Goal: Task Accomplishment & Management: Manage account settings

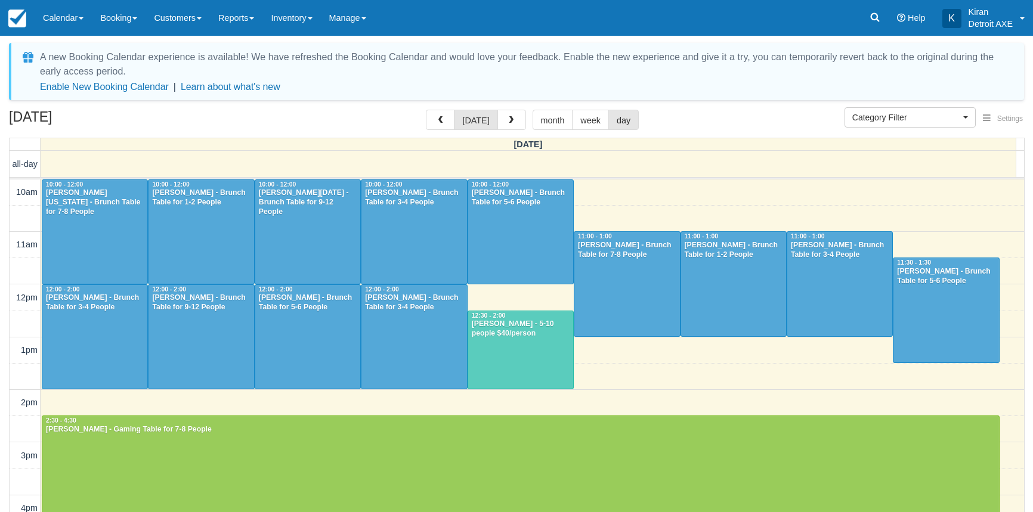
select select
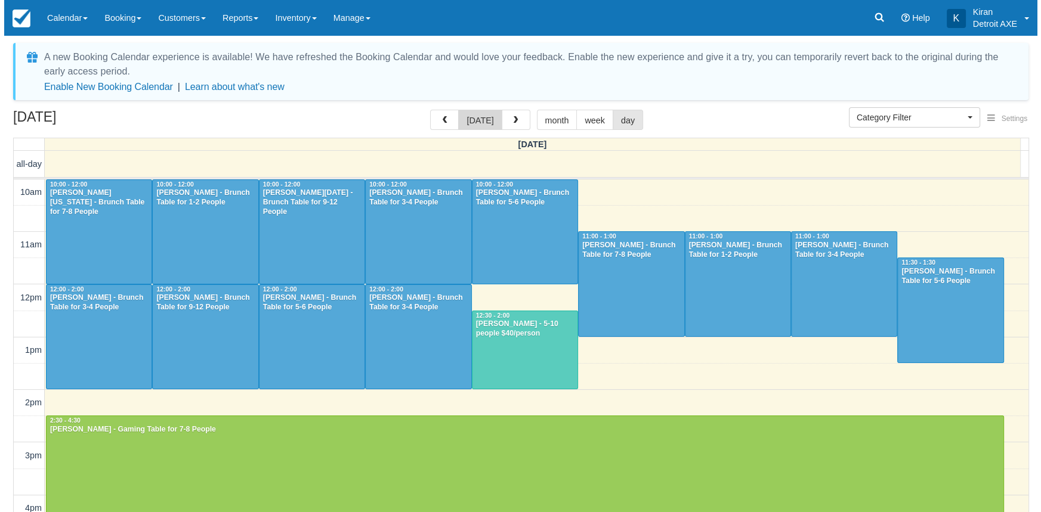
scroll to position [319, 0]
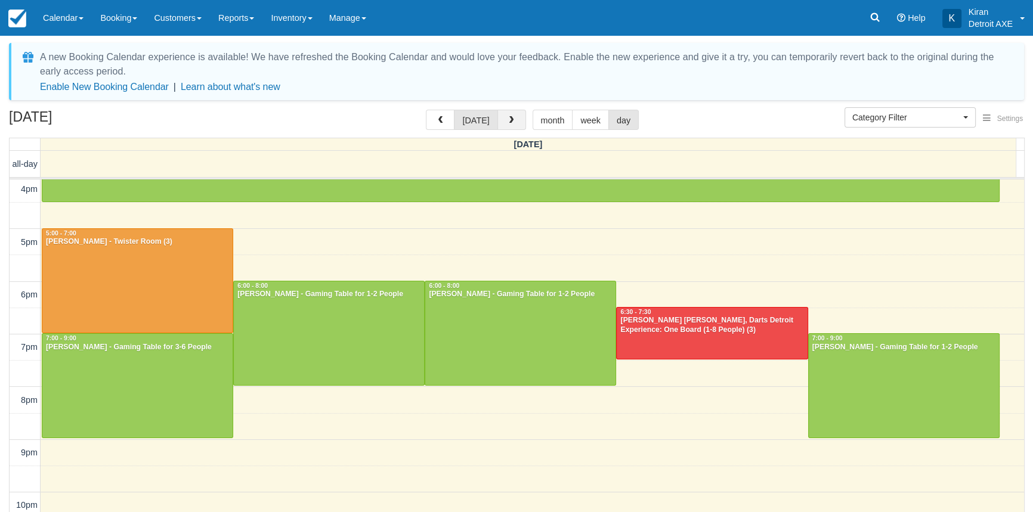
click at [515, 120] on button "button" at bounding box center [511, 120] width 29 height 20
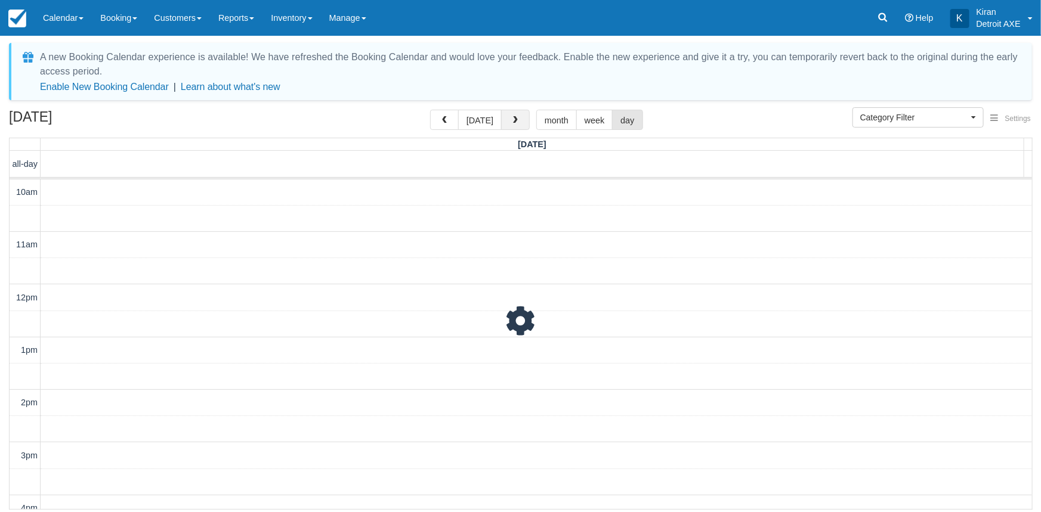
scroll to position [316, 0]
click at [515, 120] on span "button" at bounding box center [515, 120] width 8 height 8
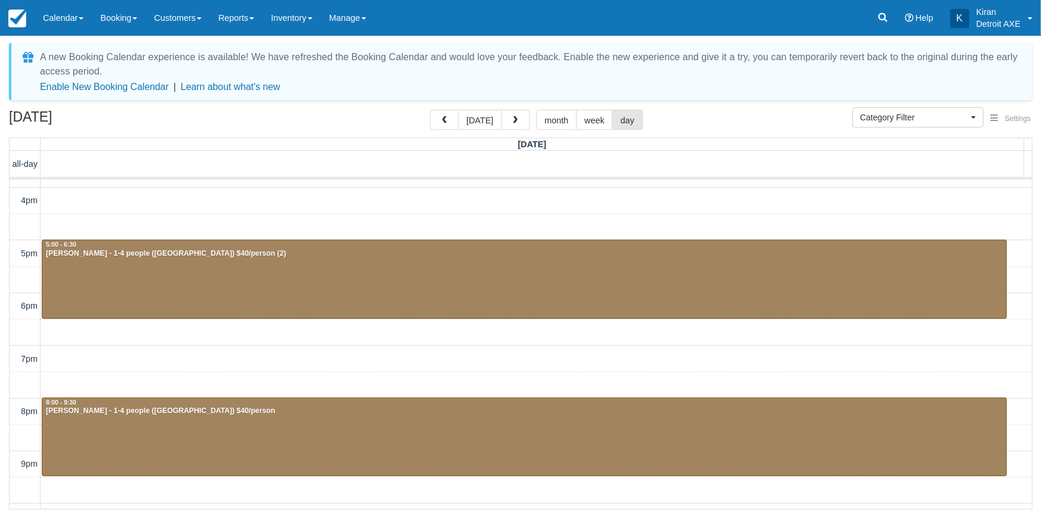
scroll to position [220, 0]
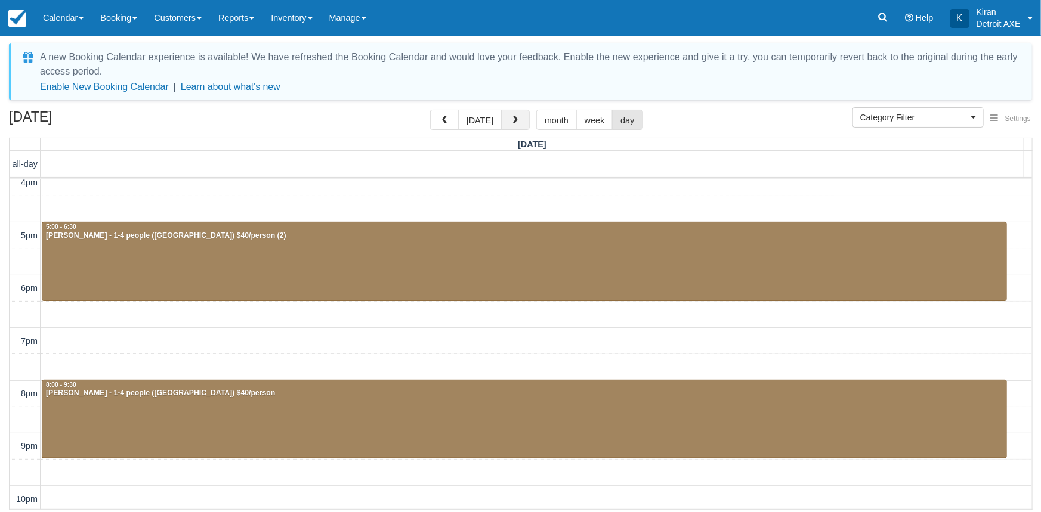
click at [506, 116] on button "button" at bounding box center [515, 120] width 29 height 20
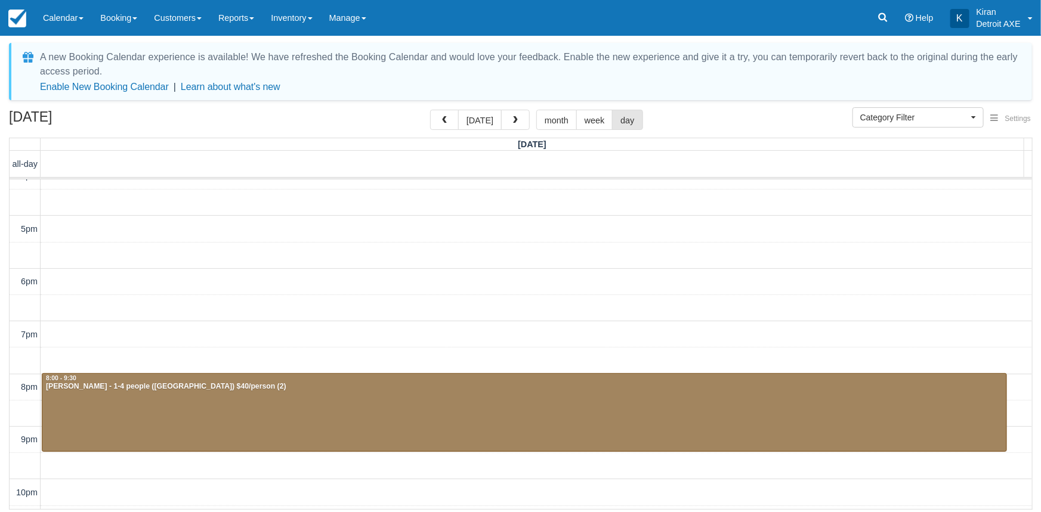
scroll to position [274, 0]
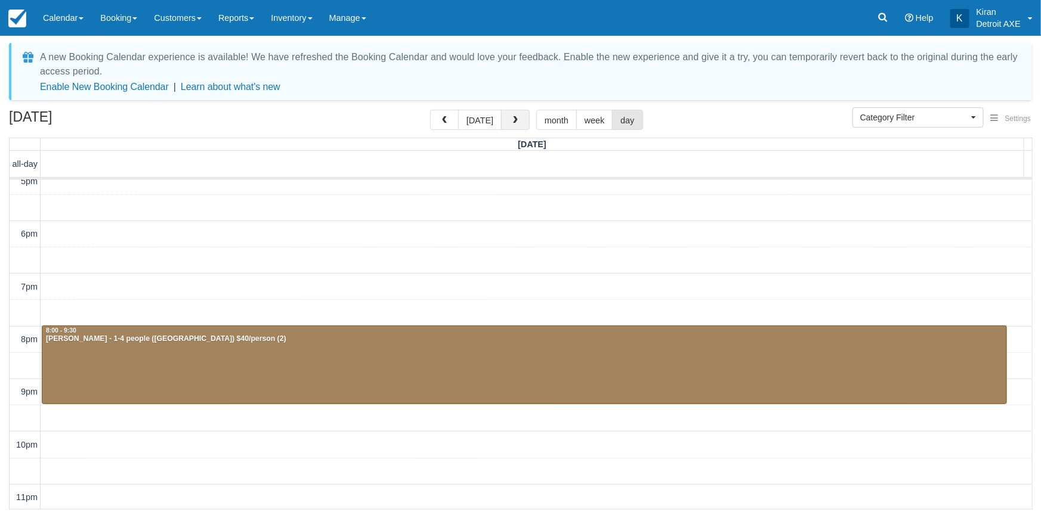
click at [514, 118] on span "button" at bounding box center [515, 120] width 8 height 8
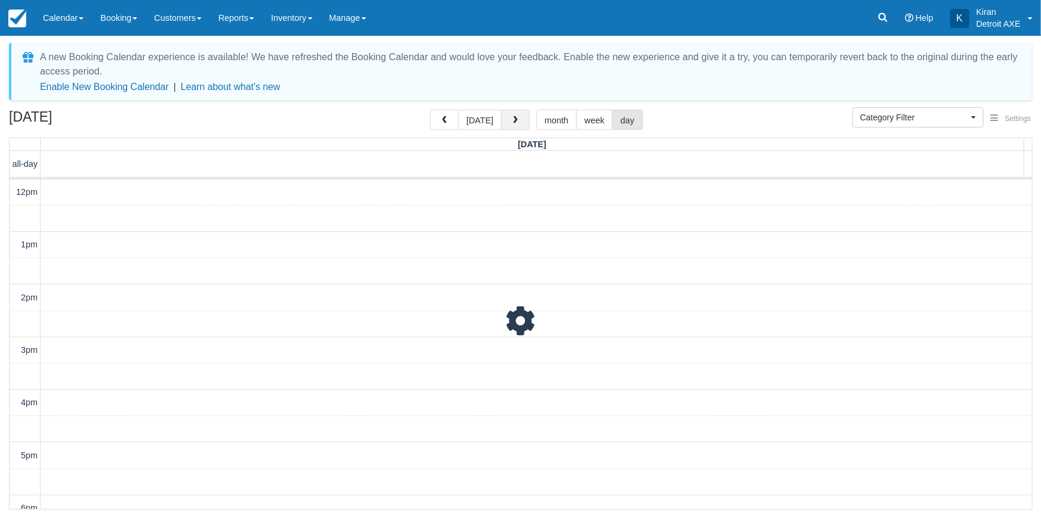
scroll to position [274, 0]
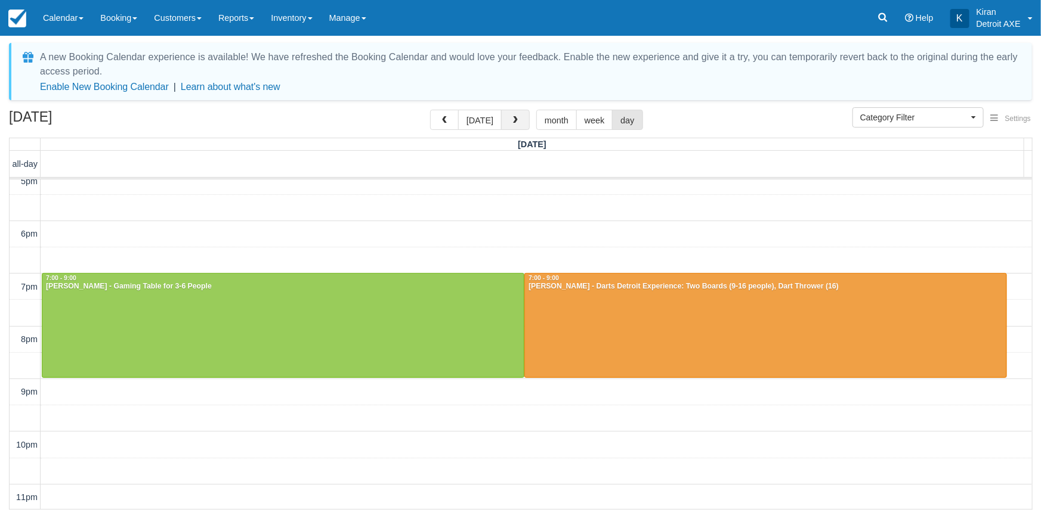
click at [516, 117] on span "button" at bounding box center [515, 120] width 8 height 8
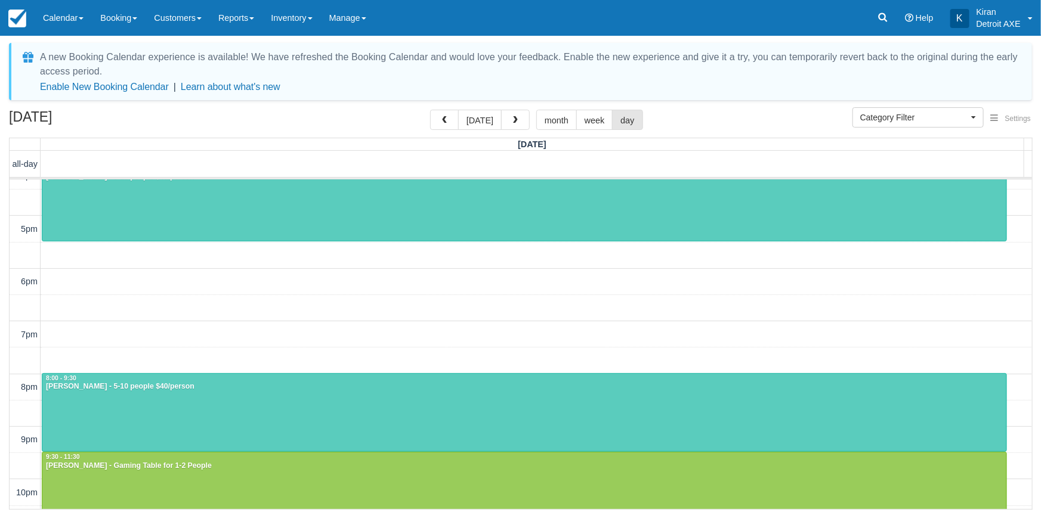
scroll to position [166, 0]
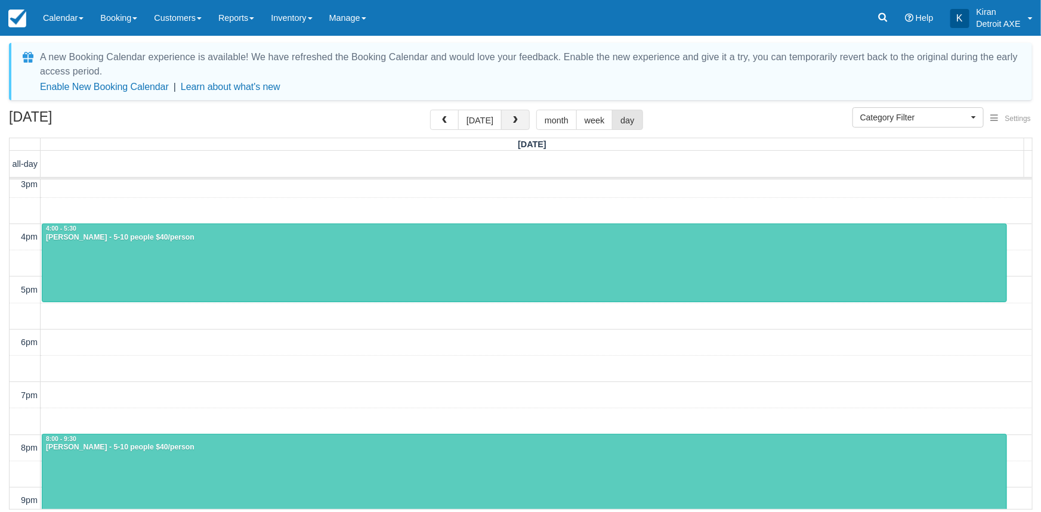
click at [518, 116] on button "button" at bounding box center [515, 120] width 29 height 20
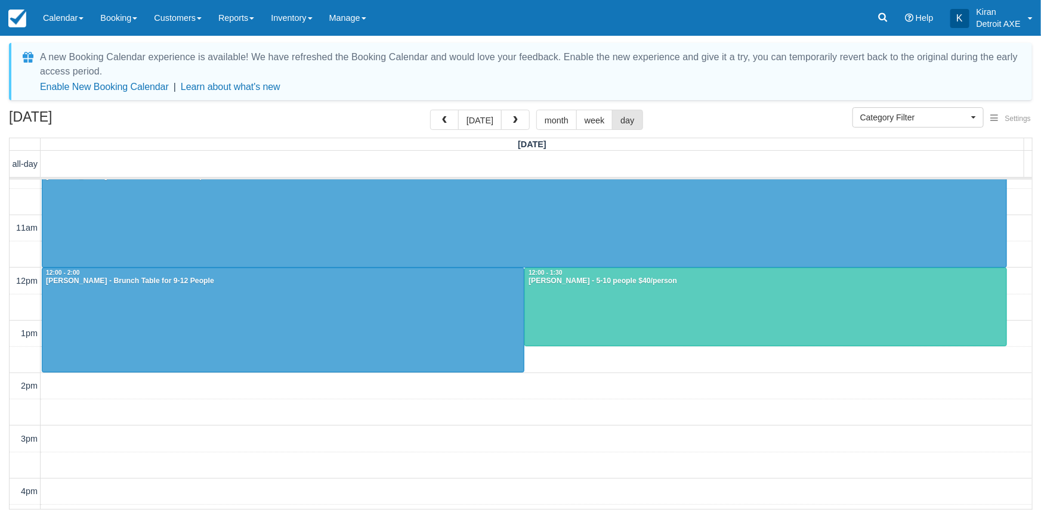
scroll to position [4, 0]
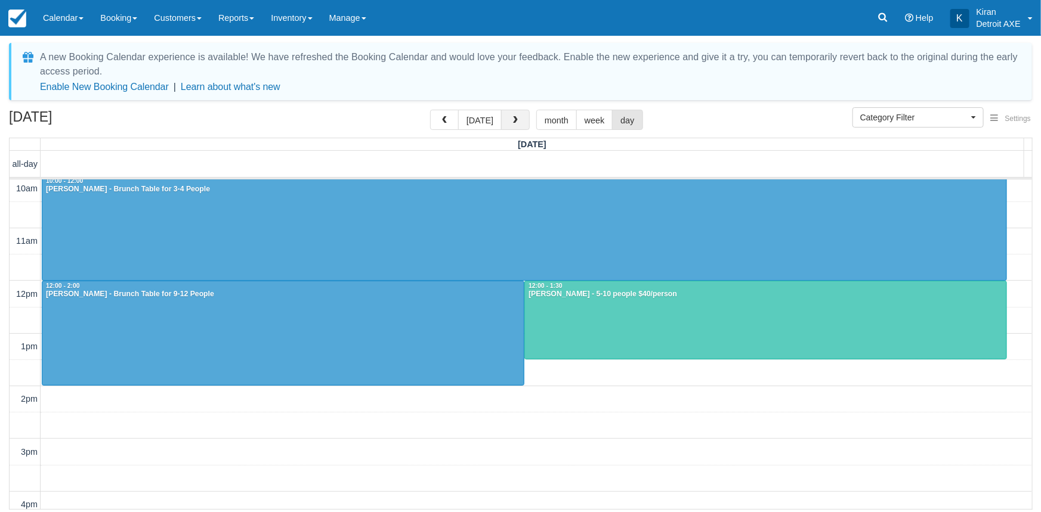
click at [517, 119] on button "button" at bounding box center [515, 120] width 29 height 20
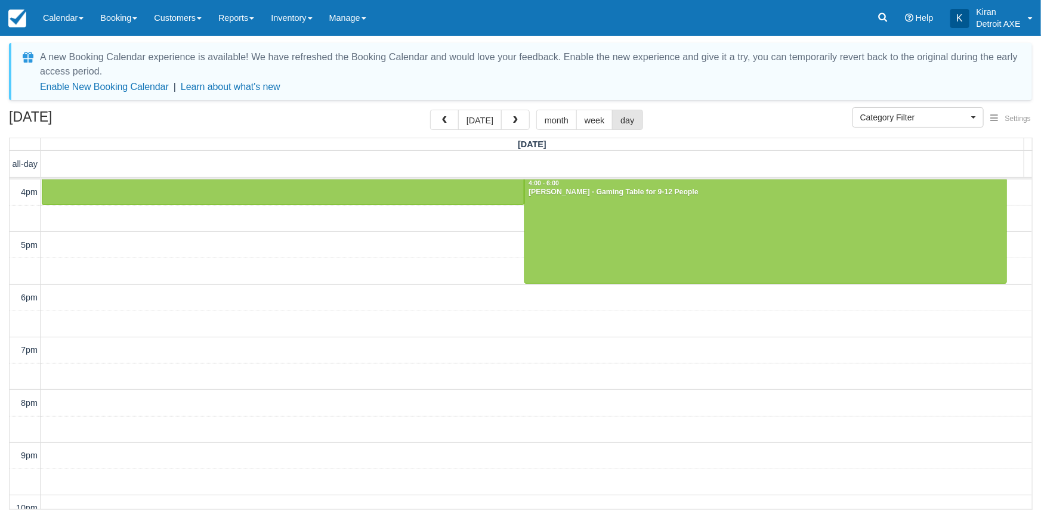
scroll to position [45, 0]
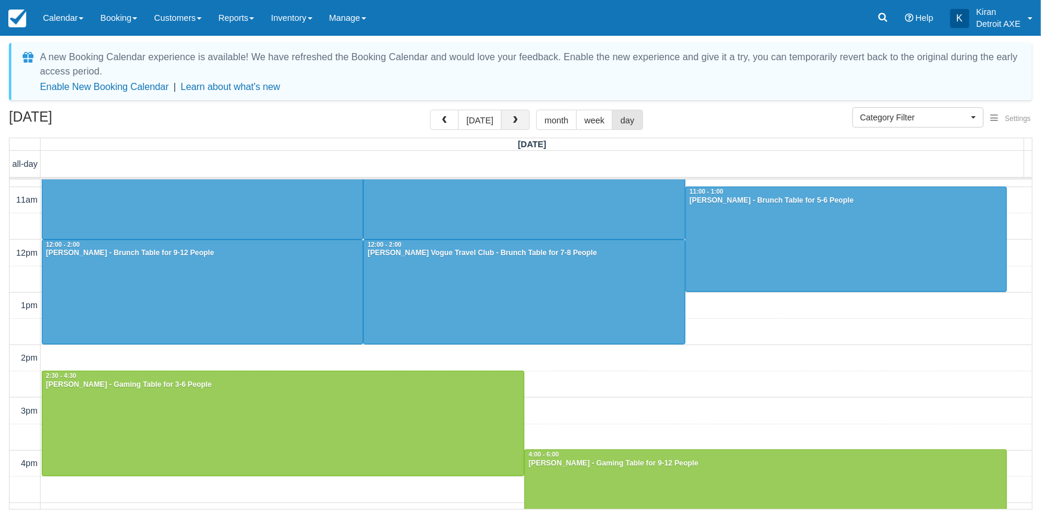
click at [511, 115] on button "button" at bounding box center [515, 120] width 29 height 20
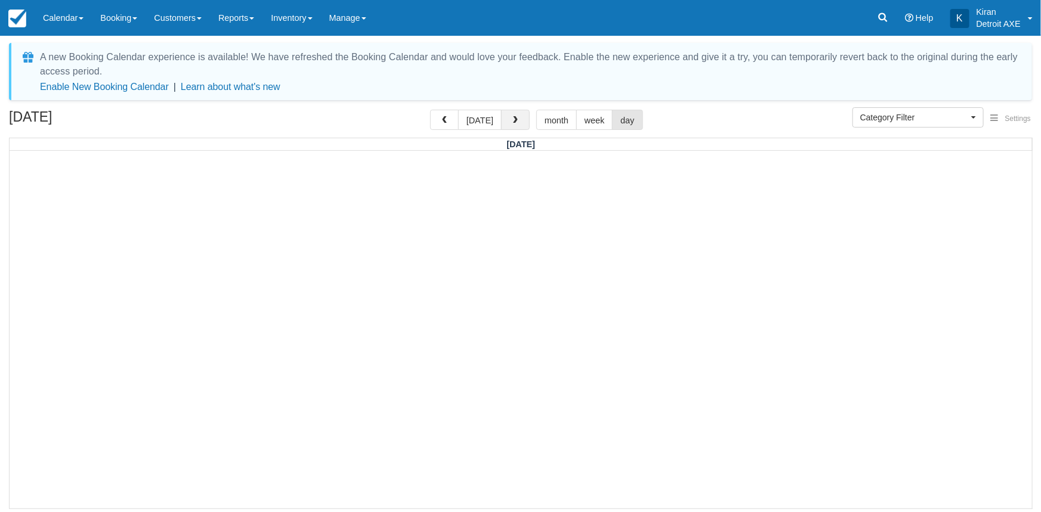
click at [518, 123] on button "button" at bounding box center [515, 120] width 29 height 20
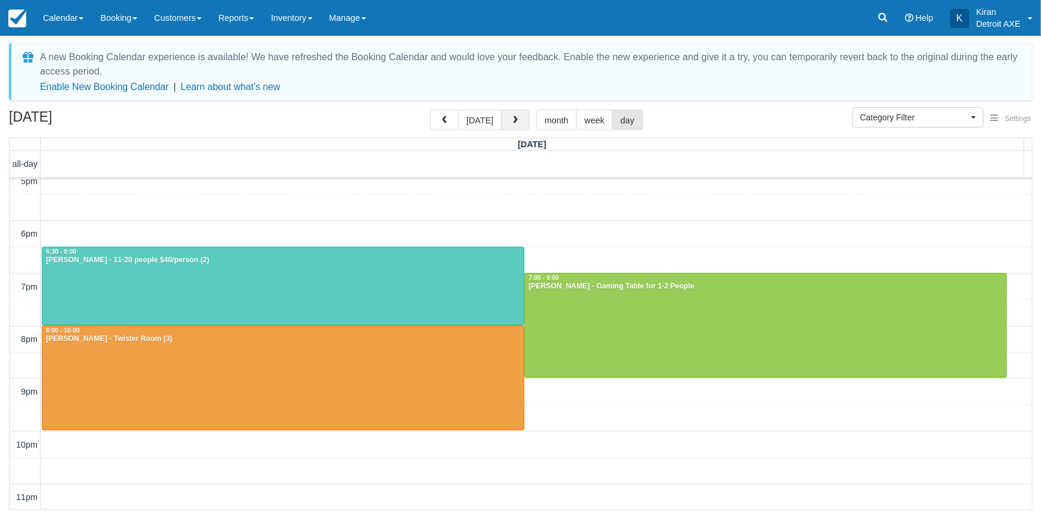
click at [514, 122] on span "button" at bounding box center [515, 120] width 8 height 8
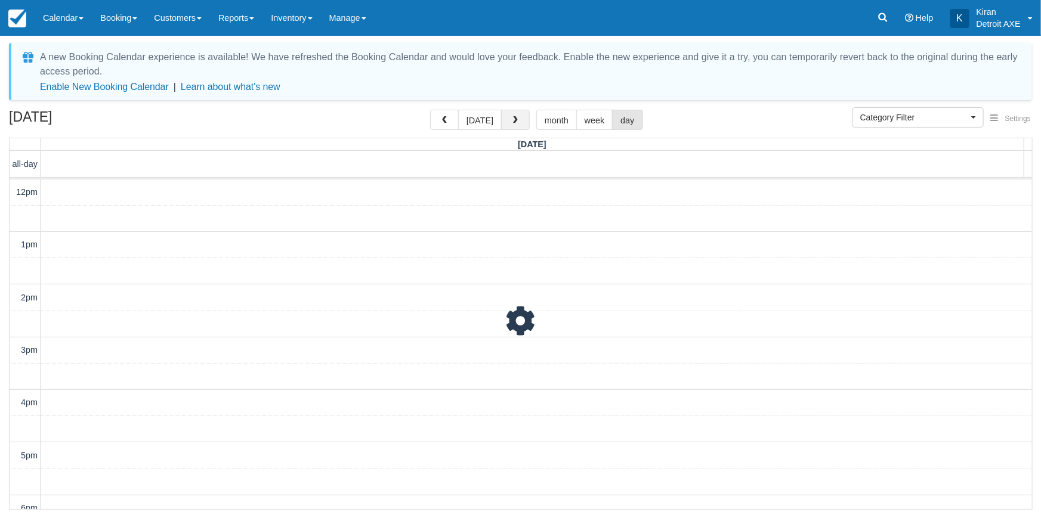
scroll to position [274, 0]
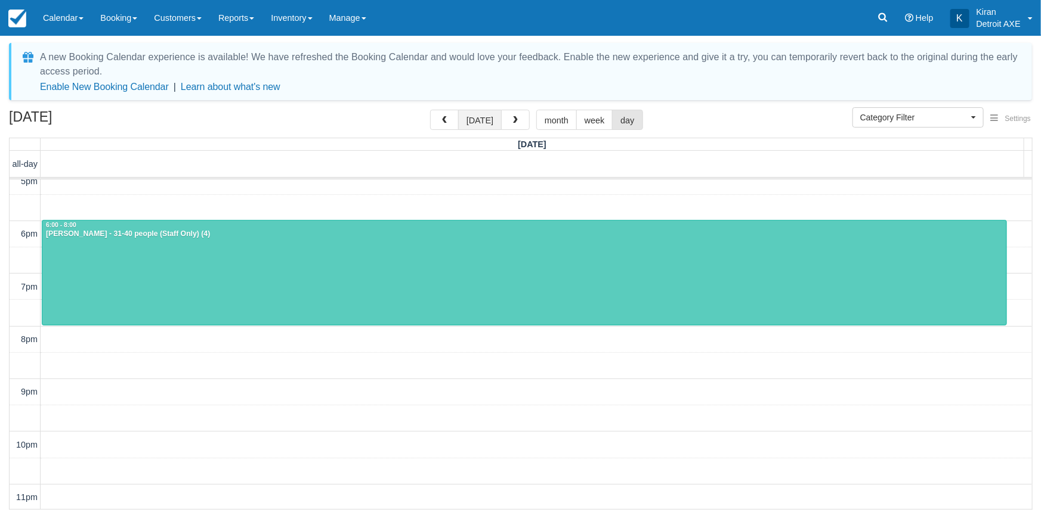
click at [479, 120] on button "today" at bounding box center [480, 120] width 44 height 20
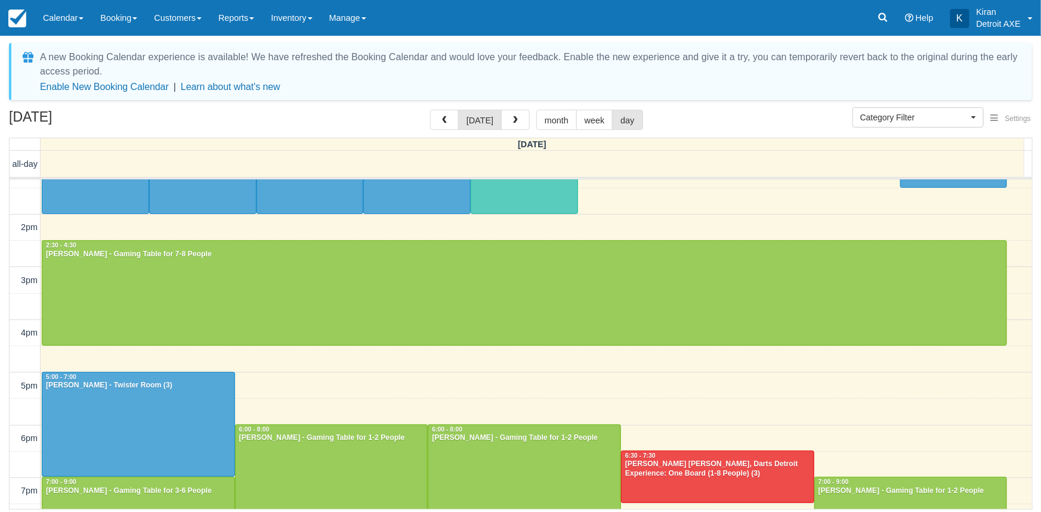
scroll to position [166, 0]
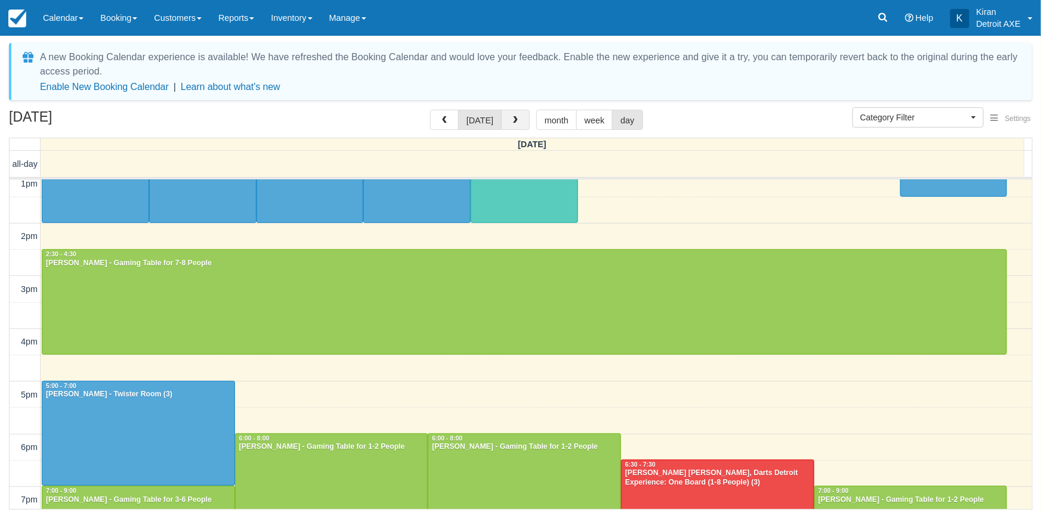
drag, startPoint x: 141, startPoint y: 401, endPoint x: 518, endPoint y: 122, distance: 469.9
click at [518, 122] on button "button" at bounding box center [515, 120] width 29 height 20
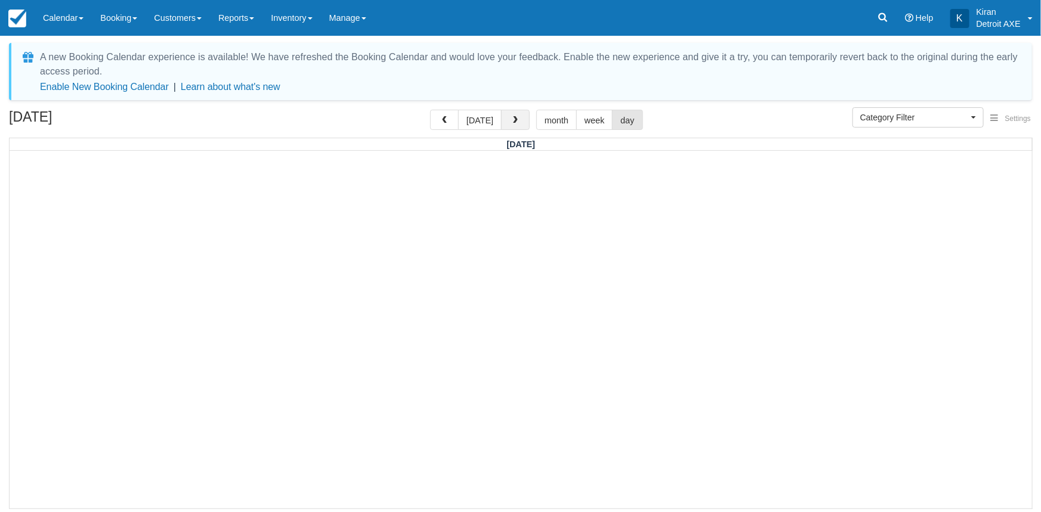
click at [511, 118] on span "button" at bounding box center [515, 120] width 8 height 8
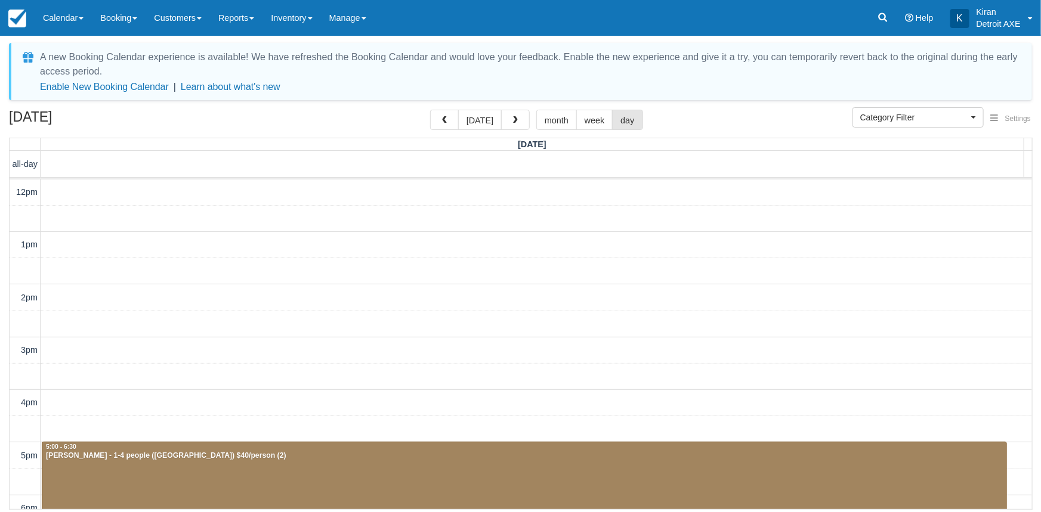
scroll to position [274, 0]
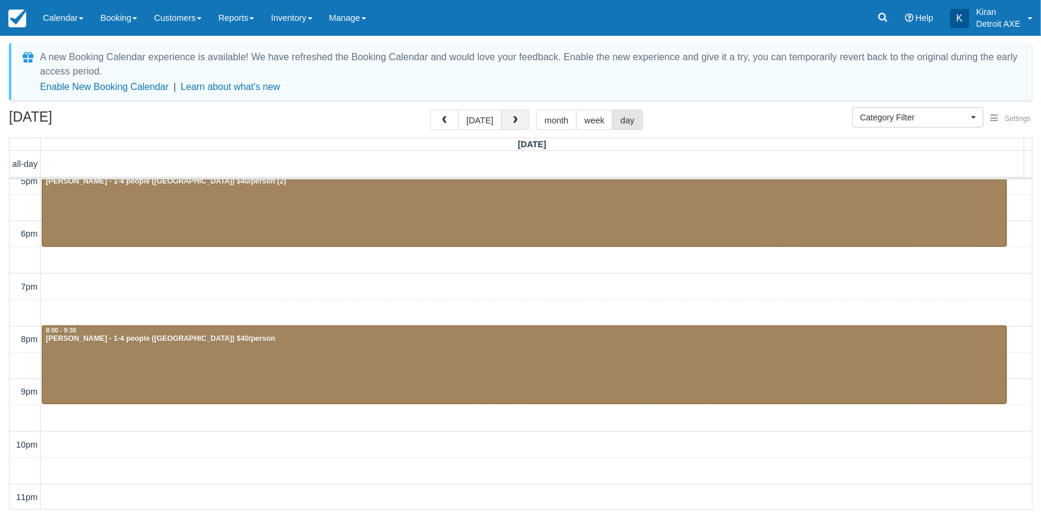
click at [514, 119] on span "button" at bounding box center [515, 120] width 8 height 8
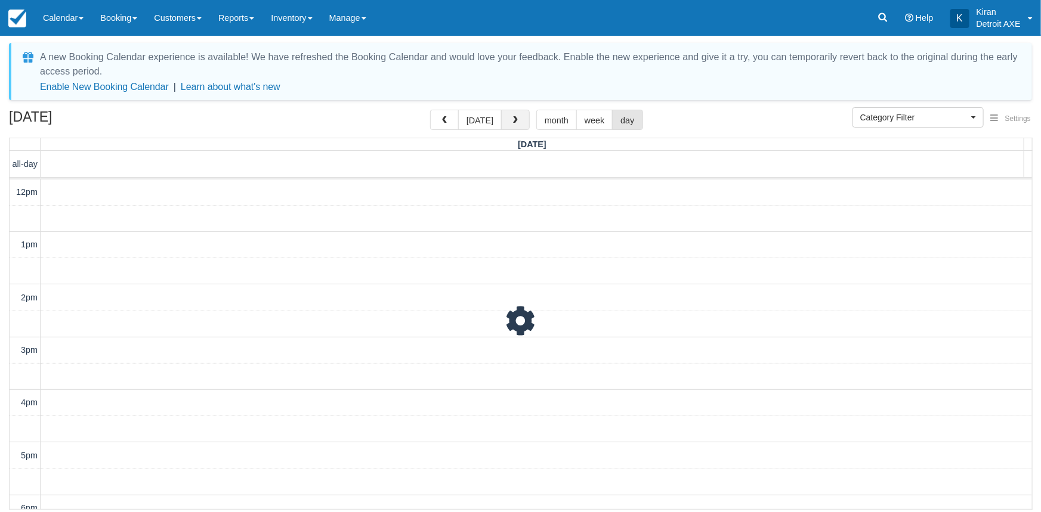
scroll to position [274, 0]
click at [514, 119] on span "button" at bounding box center [515, 120] width 8 height 8
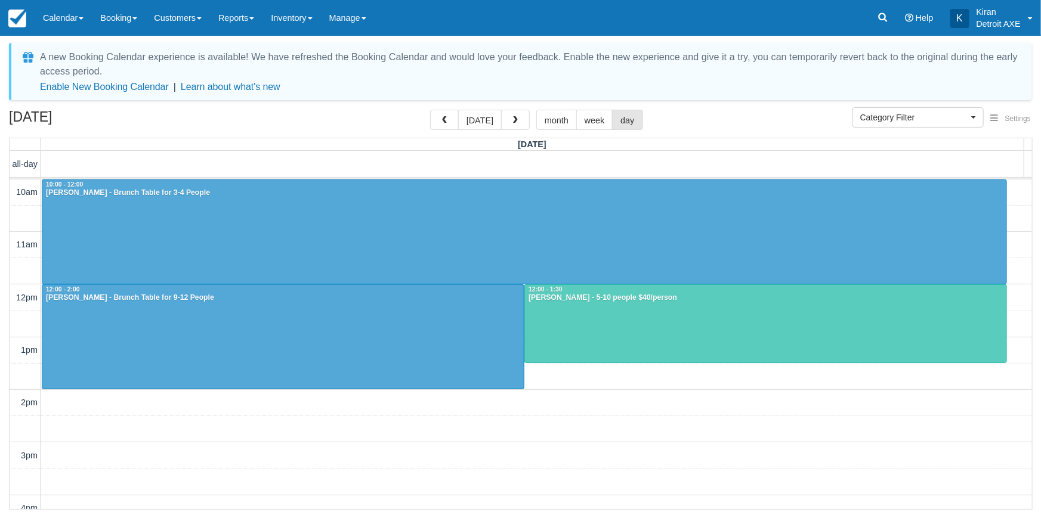
click at [514, 119] on span "button" at bounding box center [515, 120] width 8 height 8
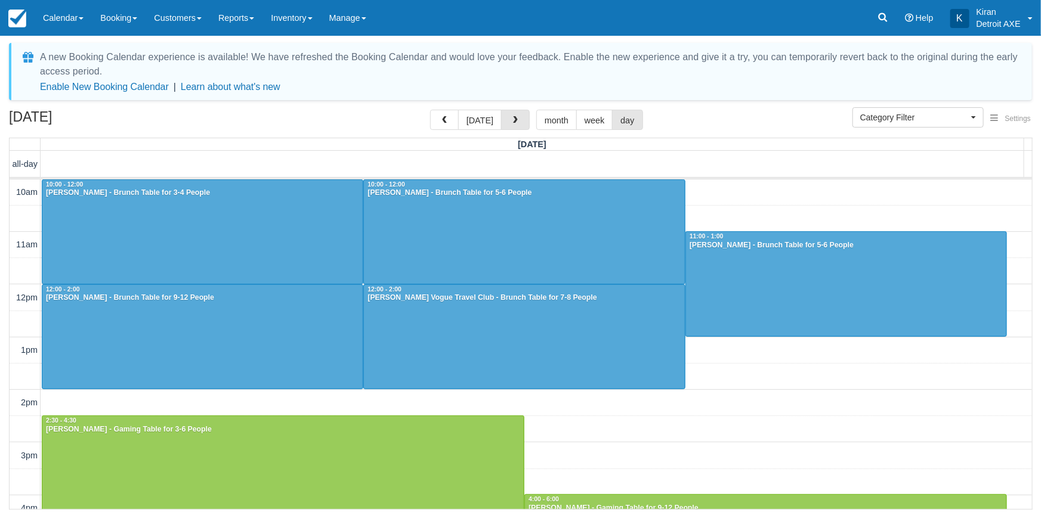
click at [514, 119] on span "button" at bounding box center [515, 120] width 8 height 8
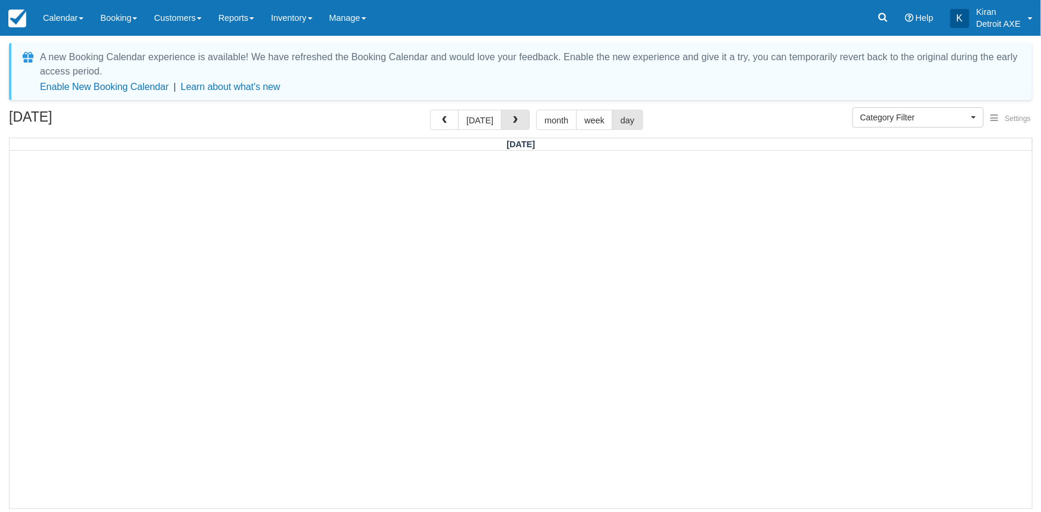
click at [514, 119] on span "button" at bounding box center [515, 120] width 8 height 8
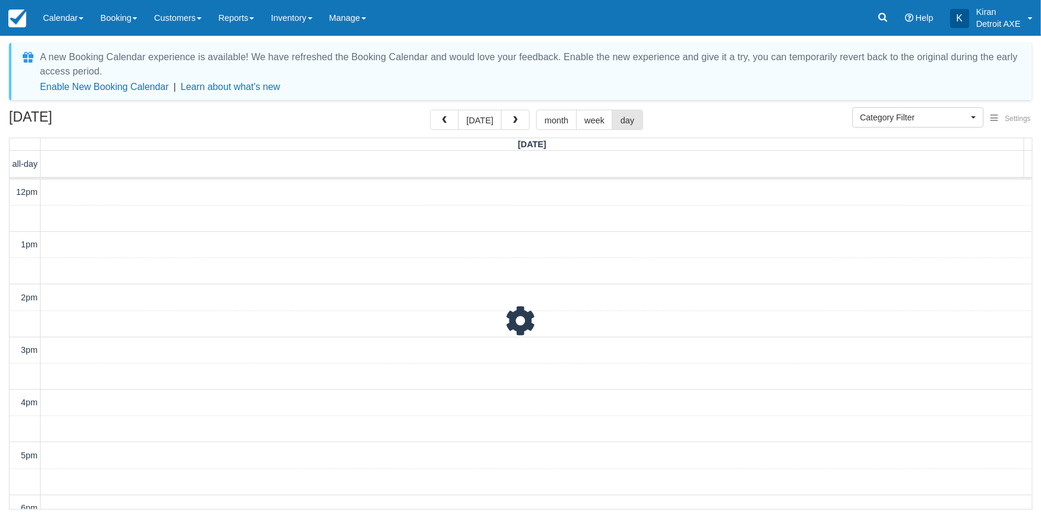
click at [514, 119] on span "button" at bounding box center [515, 120] width 8 height 8
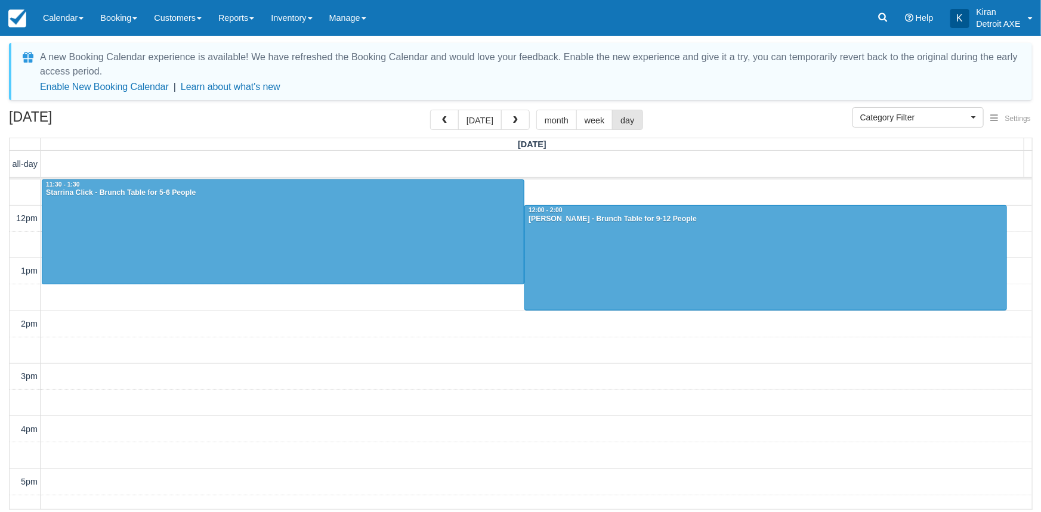
click at [514, 119] on span "button" at bounding box center [515, 120] width 8 height 8
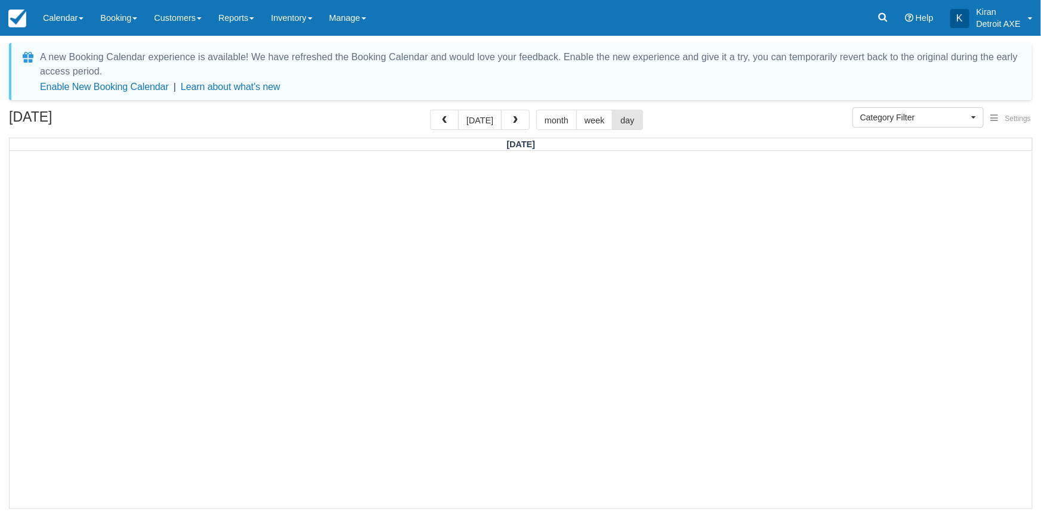
click at [514, 119] on span "button" at bounding box center [515, 120] width 8 height 8
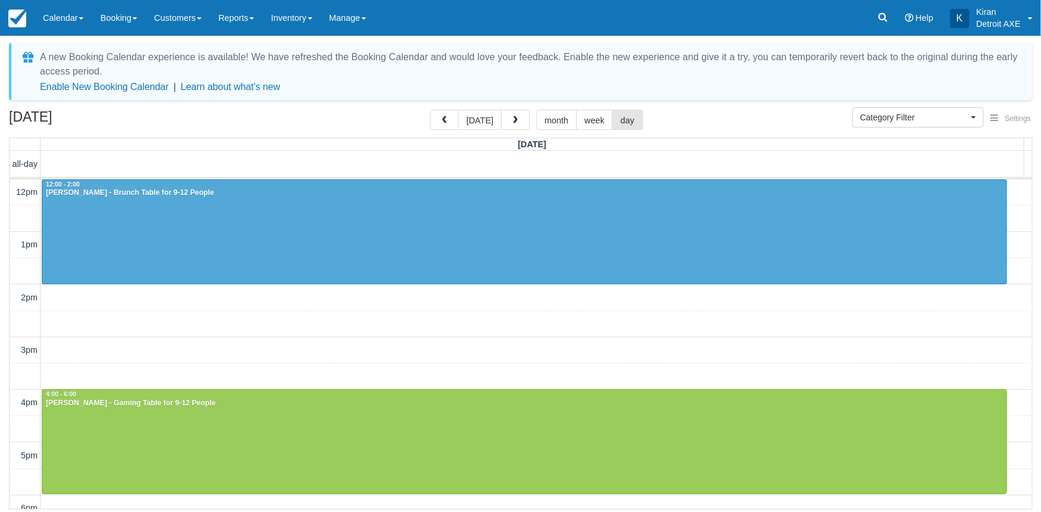
click at [514, 119] on span "button" at bounding box center [515, 120] width 8 height 8
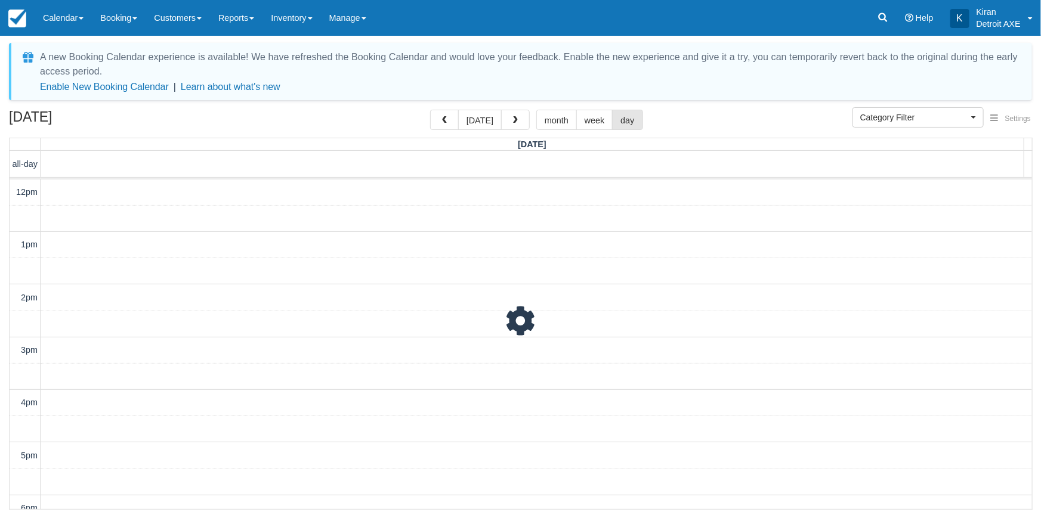
click at [514, 119] on span "button" at bounding box center [515, 120] width 8 height 8
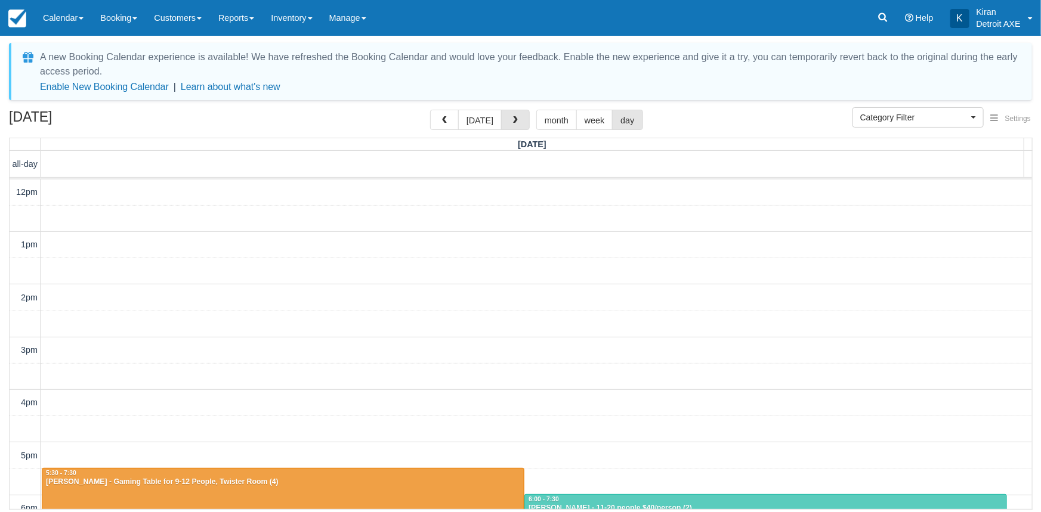
click at [514, 119] on span "button" at bounding box center [515, 120] width 8 height 8
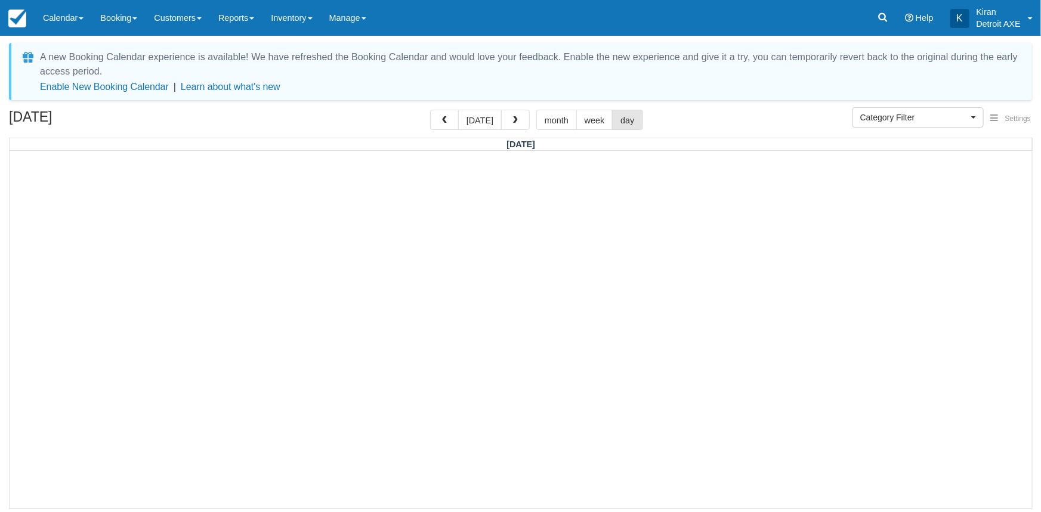
click at [514, 119] on span "button" at bounding box center [515, 120] width 8 height 8
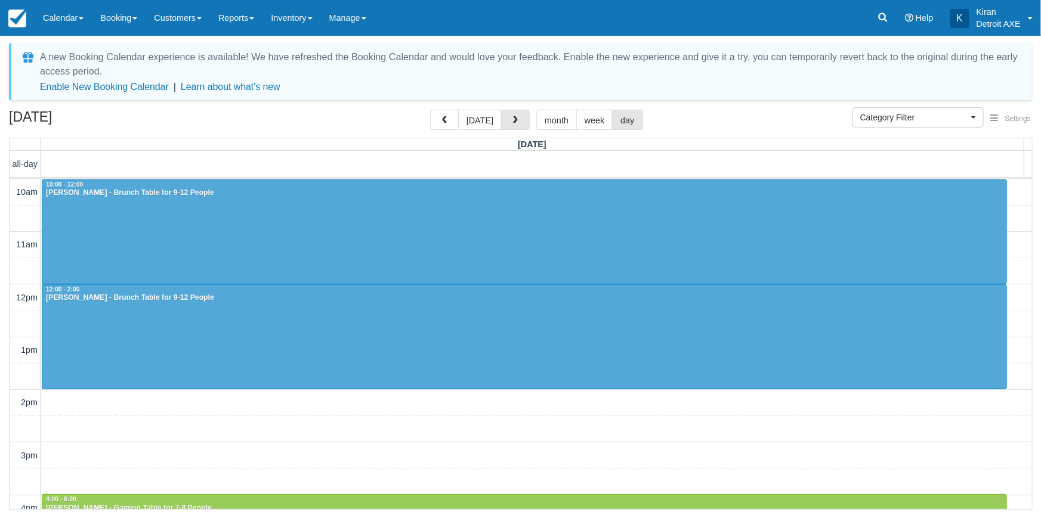
click at [514, 119] on span "button" at bounding box center [515, 120] width 8 height 8
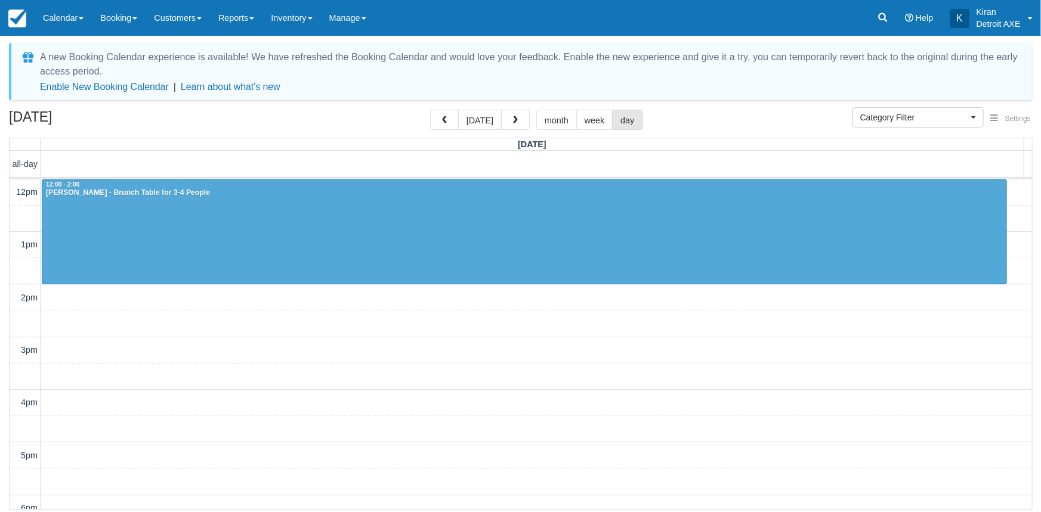
scroll to position [274, 0]
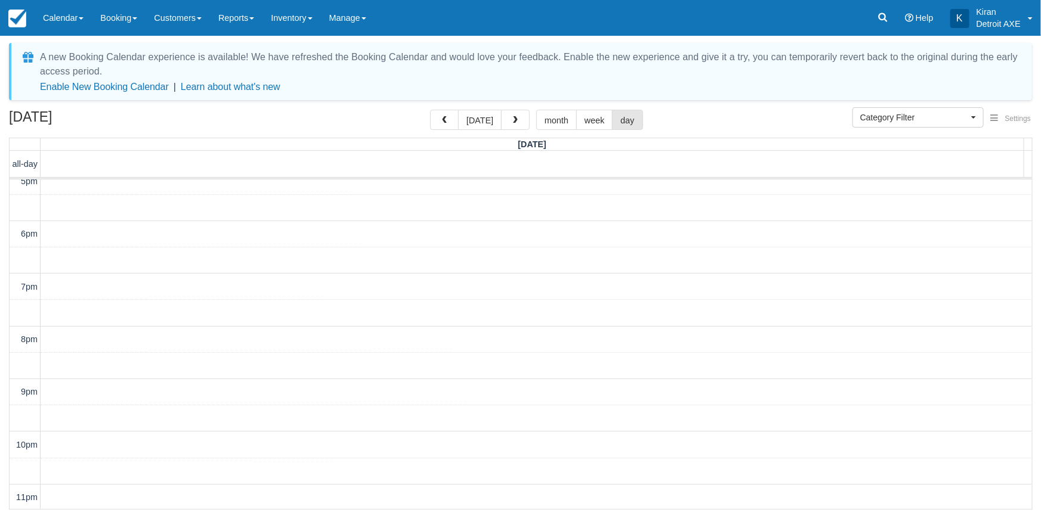
click at [514, 119] on span "button" at bounding box center [515, 120] width 8 height 8
click at [446, 120] on span "button" at bounding box center [444, 120] width 8 height 8
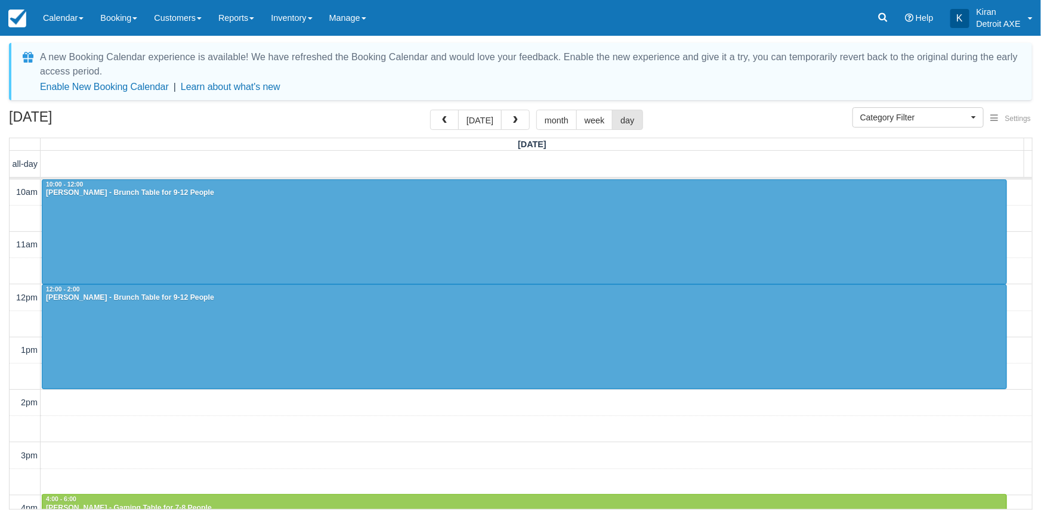
scroll to position [211, 0]
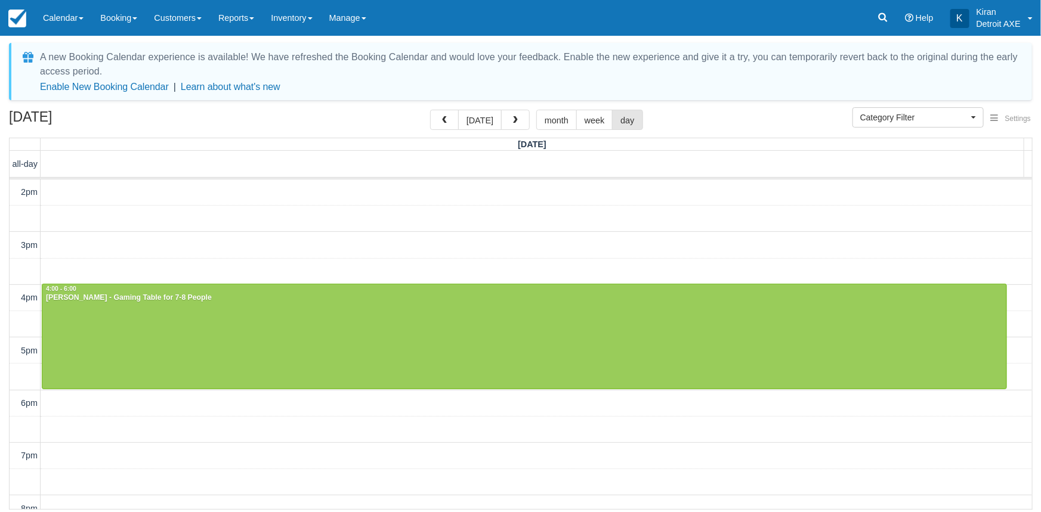
click at [446, 120] on span "button" at bounding box center [444, 120] width 8 height 8
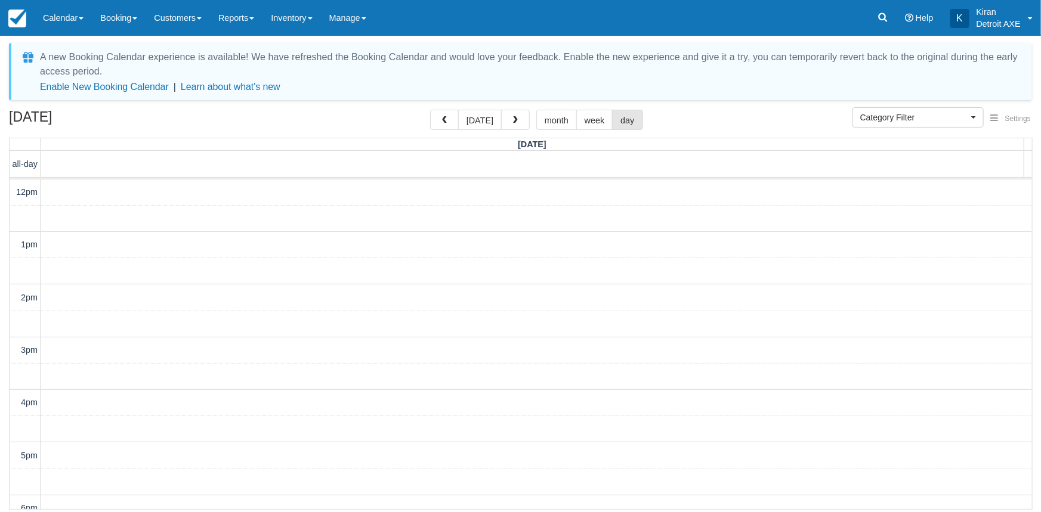
scroll to position [271, 0]
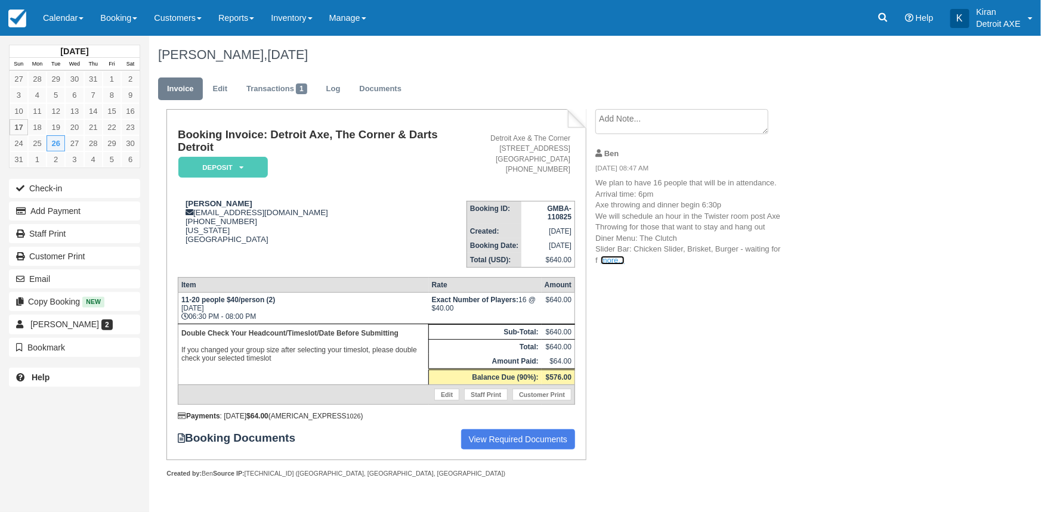
click at [612, 258] on link "more..." at bounding box center [613, 260] width 24 height 9
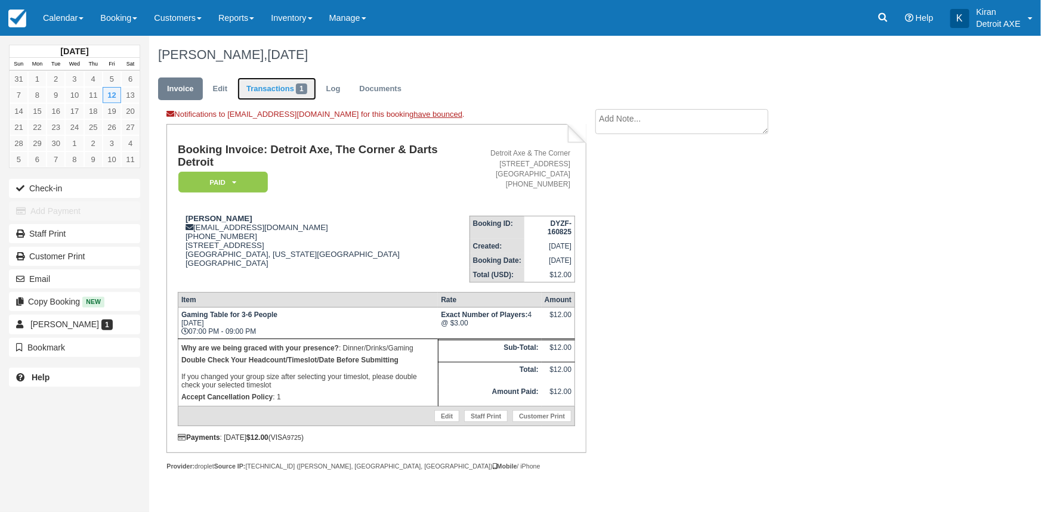
click at [292, 90] on link "Transactions 1" at bounding box center [276, 89] width 79 height 23
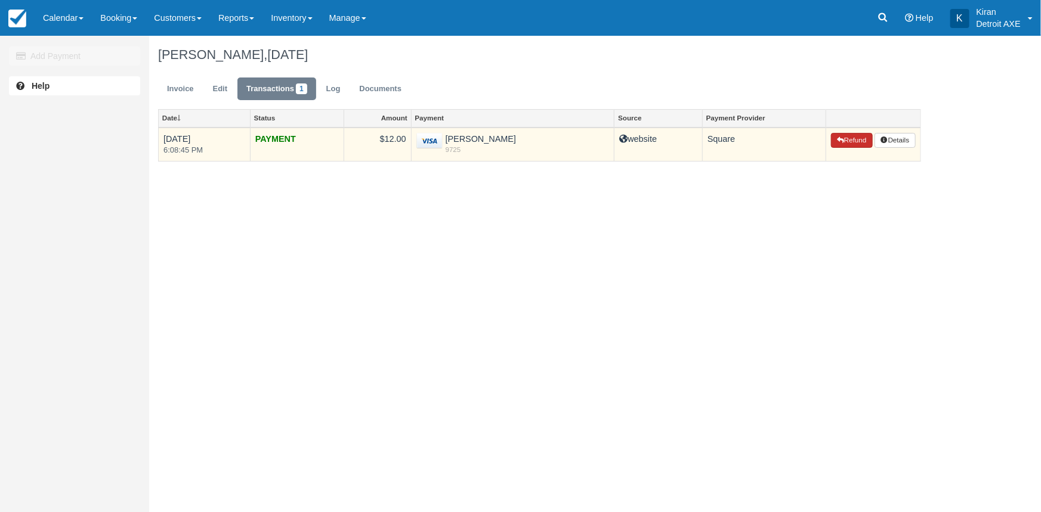
click at [851, 137] on button "Refund" at bounding box center [852, 141] width 42 height 16
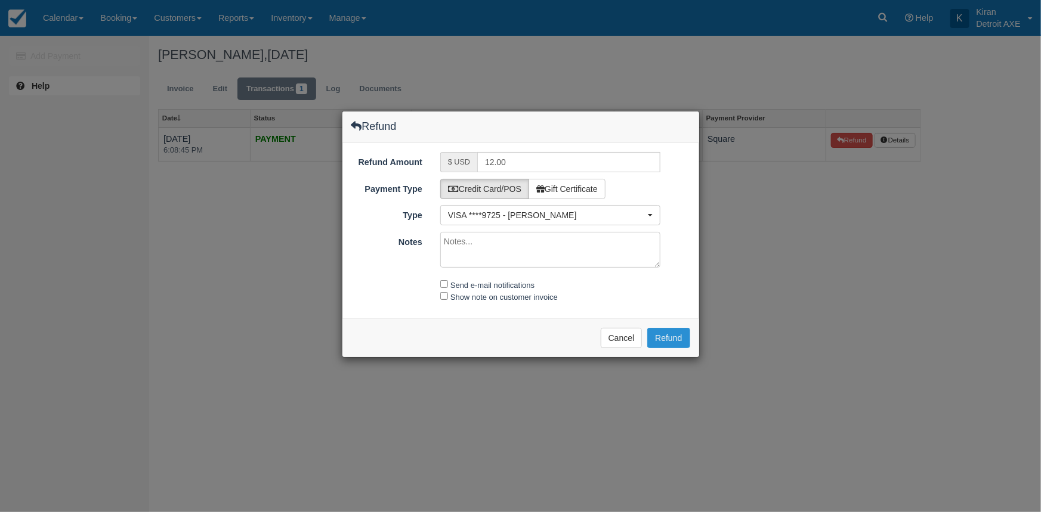
click at [680, 336] on button "Refund" at bounding box center [668, 338] width 42 height 20
